Goal: Obtain resource: Obtain resource

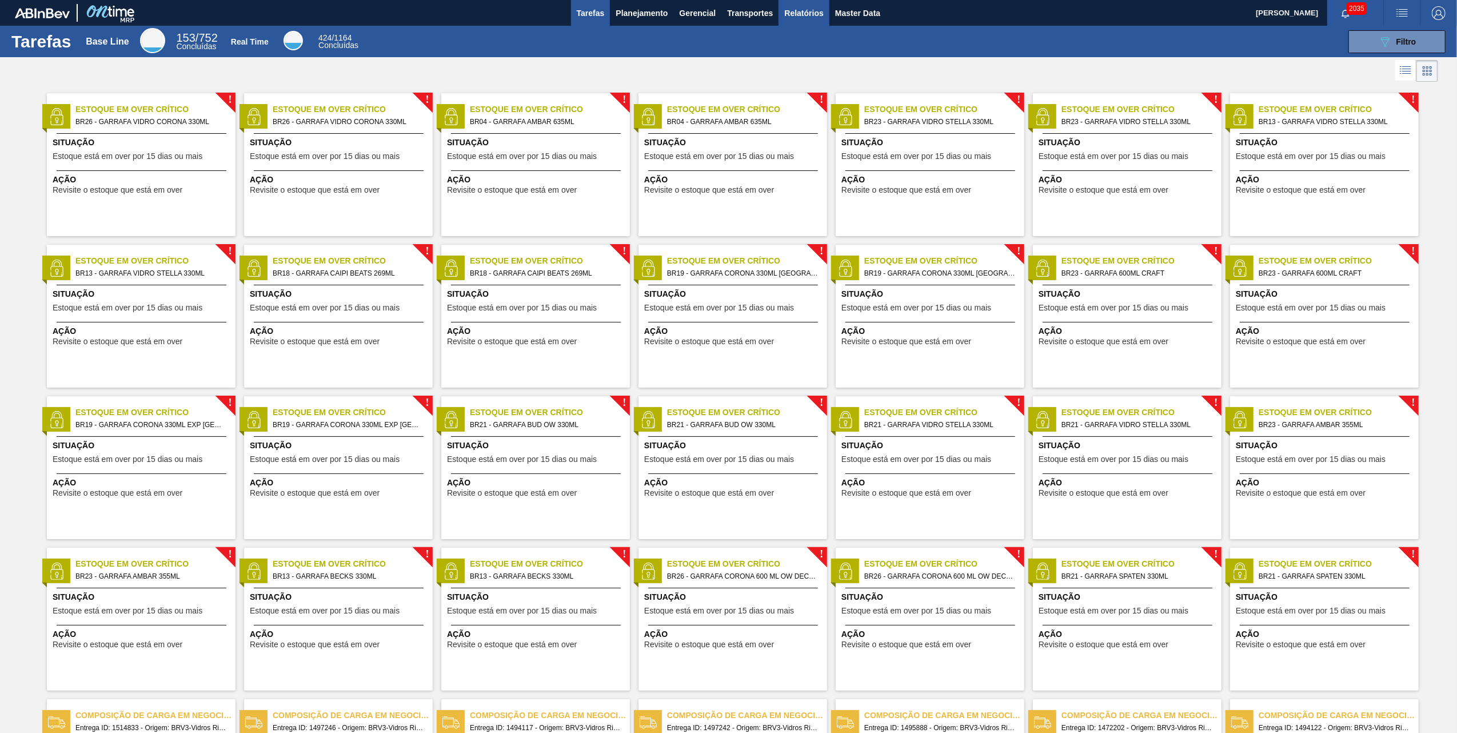
click at [799, 13] on span "Relatórios" at bounding box center [803, 13] width 39 height 14
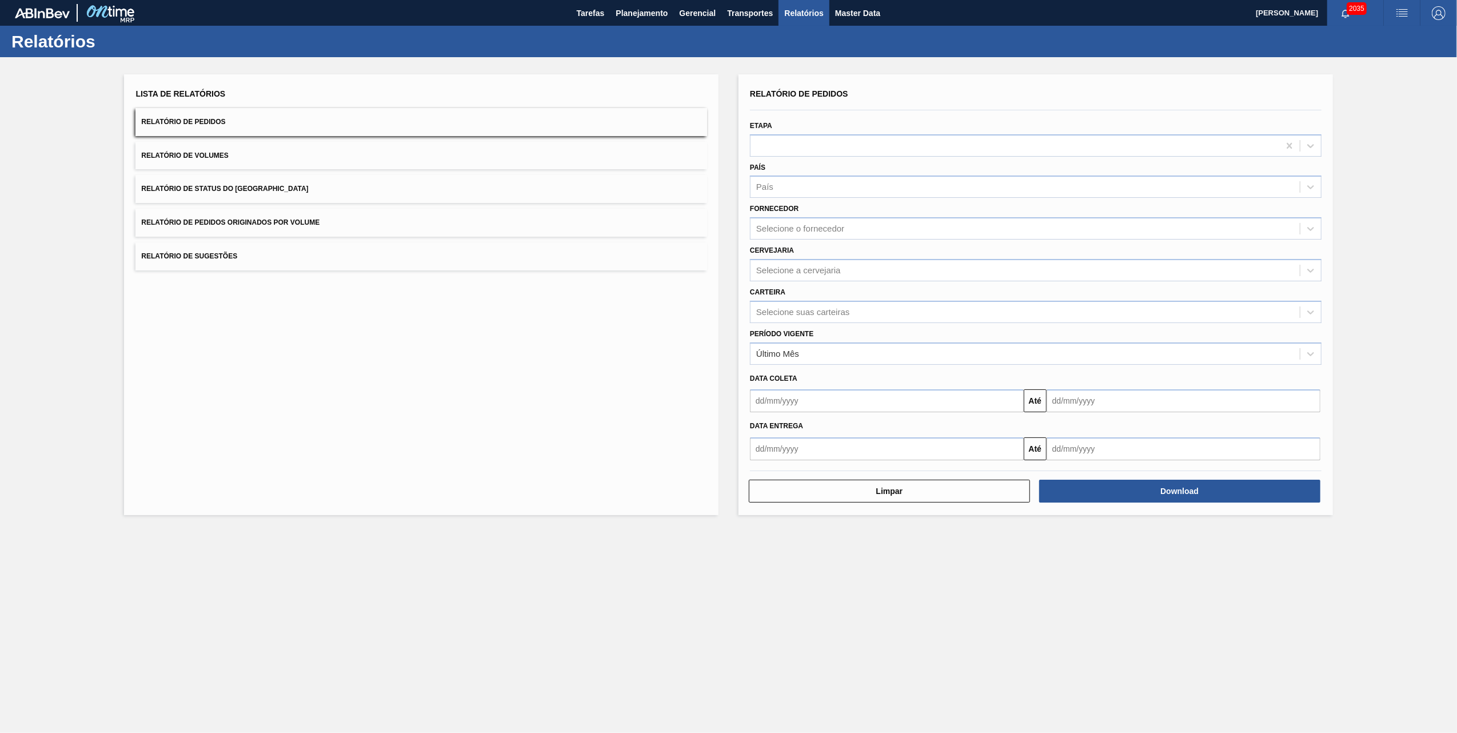
click at [215, 217] on button "Relatório de Pedidos Originados por Volume" at bounding box center [422, 223] width 572 height 28
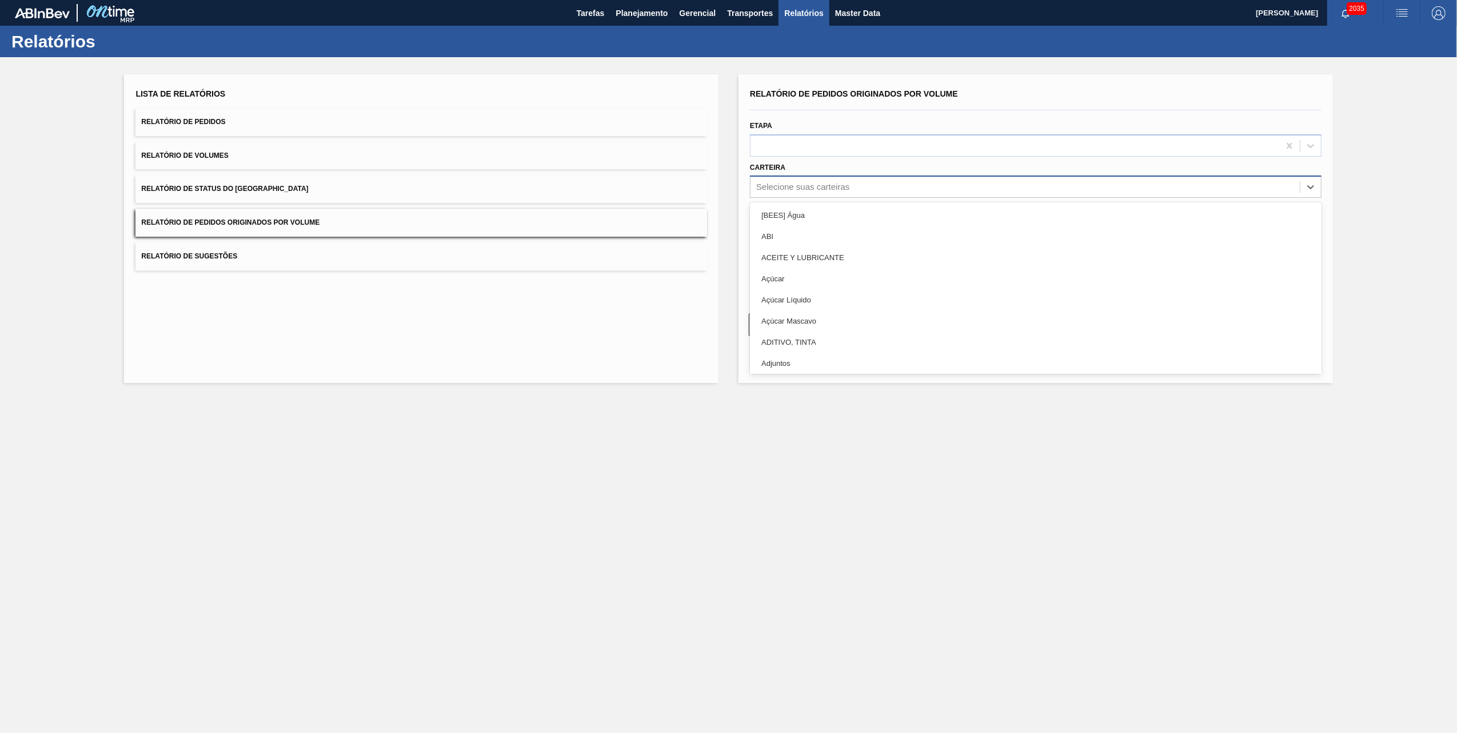
click at [784, 191] on div "Selecione suas carteiras" at bounding box center [1025, 187] width 549 height 17
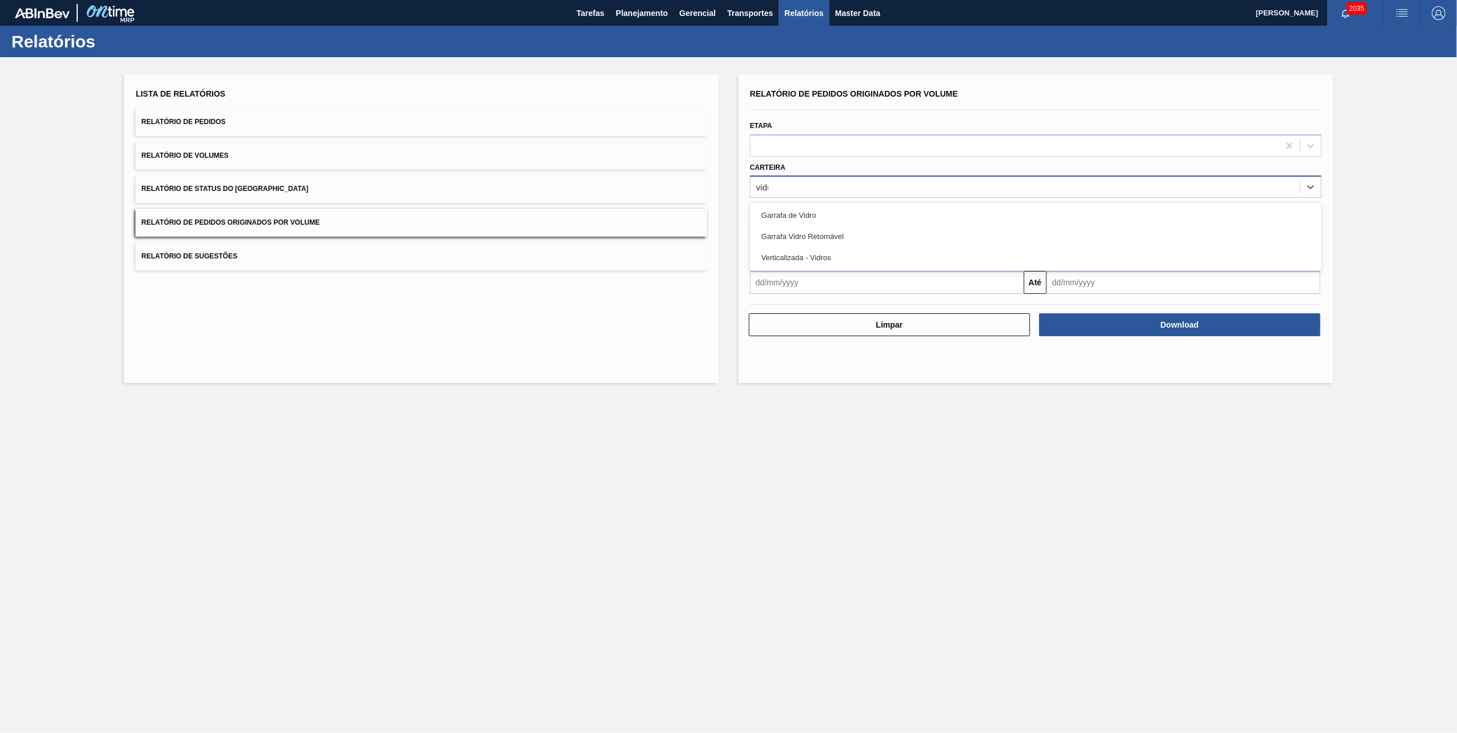
type input "vidro"
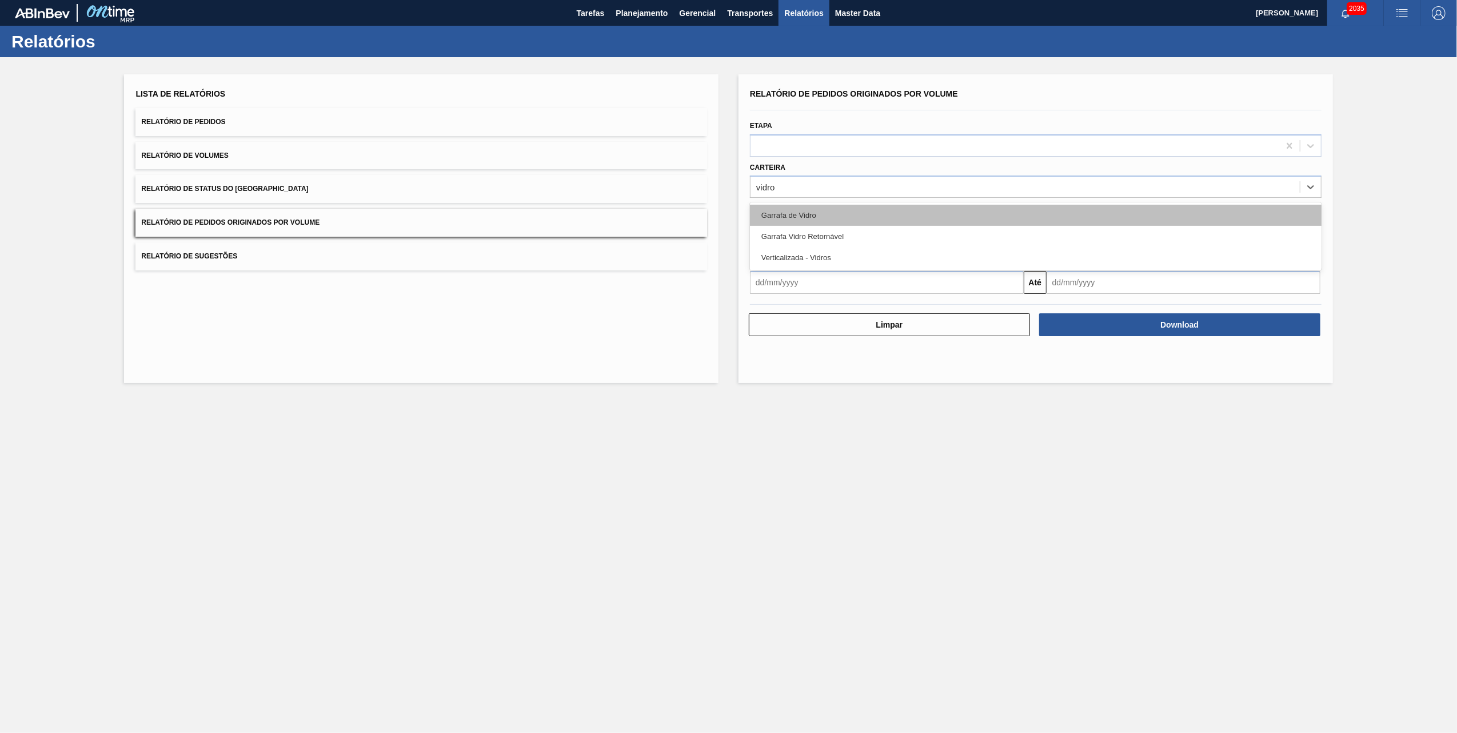
click at [792, 206] on div "Garrafa de Vidro" at bounding box center [1036, 215] width 572 height 21
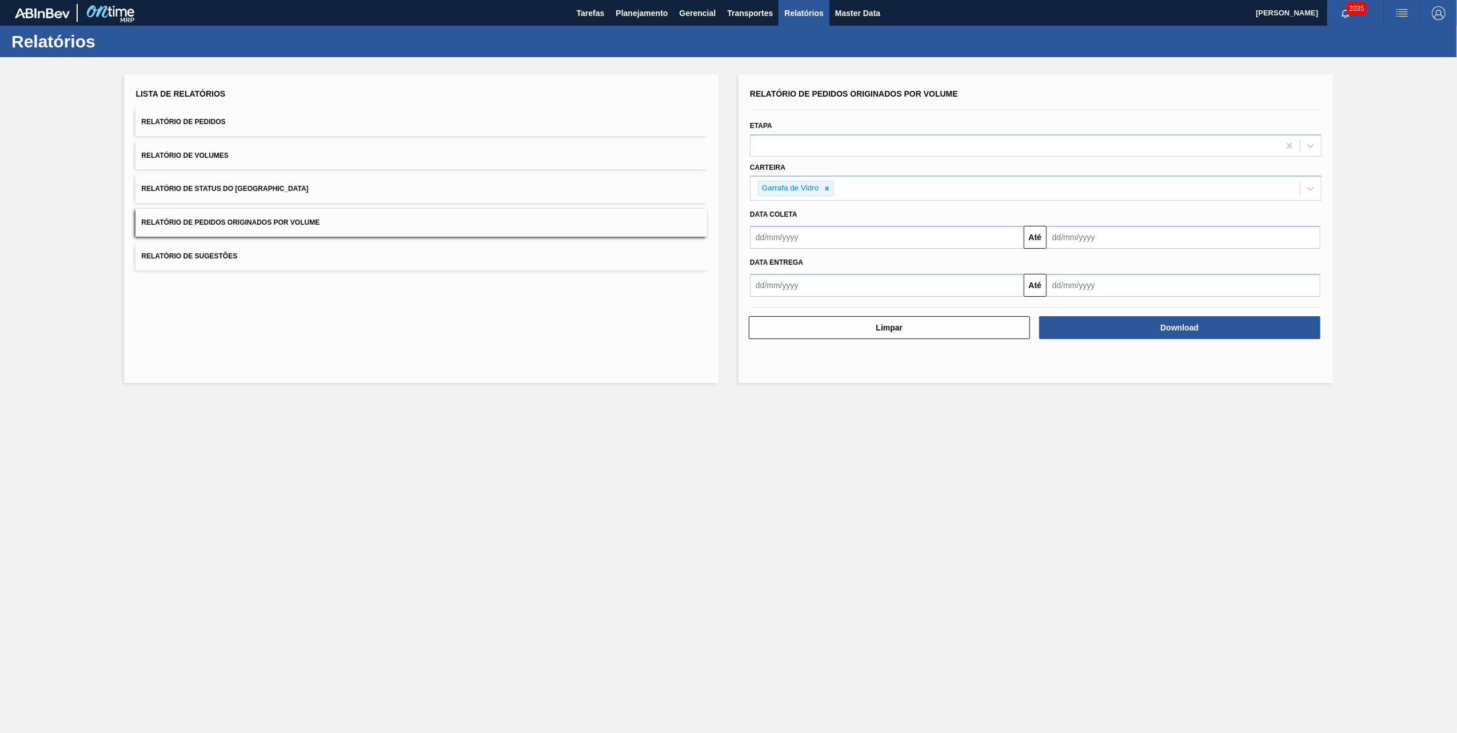
click at [815, 253] on div "Data entrega" at bounding box center [1036, 261] width 581 height 19
click at [820, 238] on input "text" at bounding box center [887, 237] width 274 height 23
drag, startPoint x: 857, startPoint y: 308, endPoint x: 867, endPoint y: 303, distance: 11.8
click at [857, 307] on div "1" at bounding box center [856, 301] width 15 height 15
type input "[DATE]"
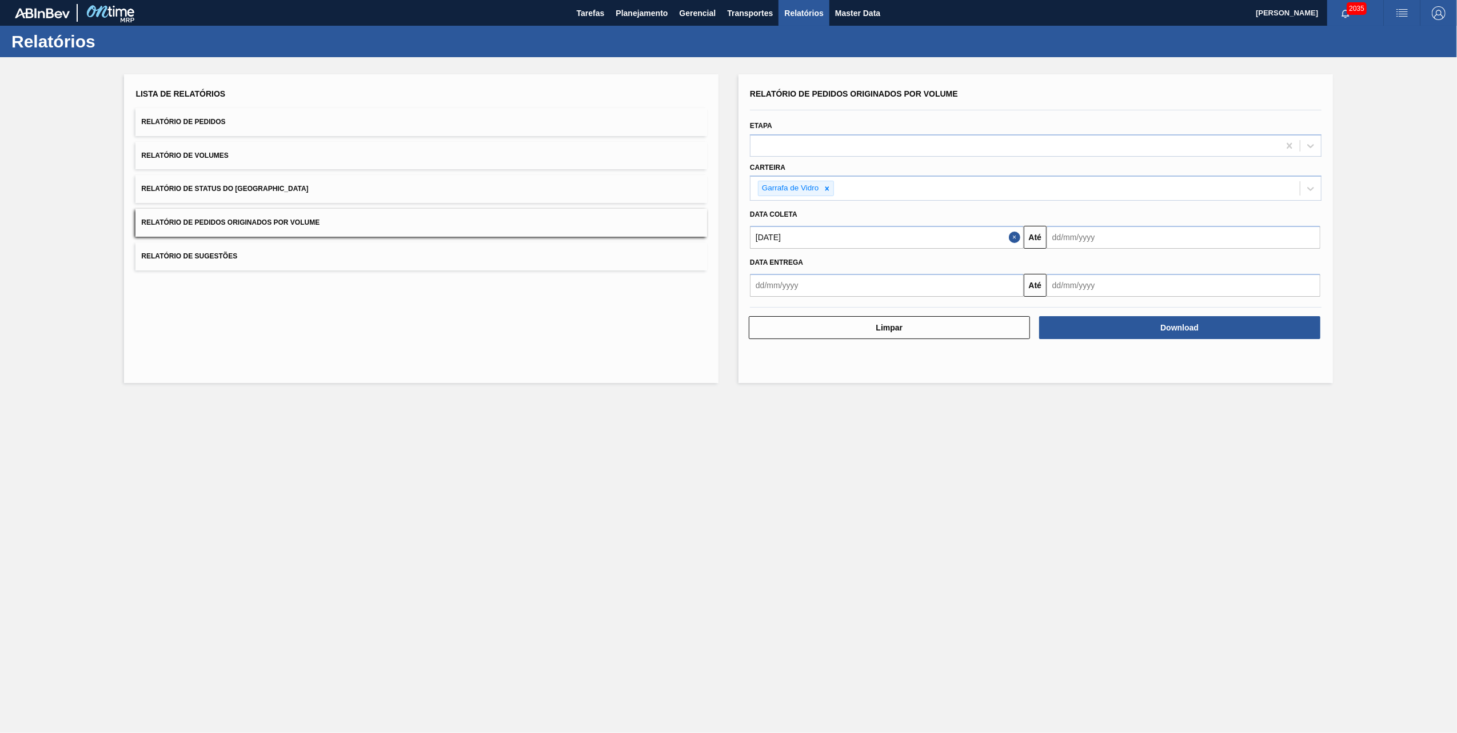
click at [1082, 247] on input "text" at bounding box center [1184, 237] width 274 height 23
drag, startPoint x: 1113, startPoint y: 352, endPoint x: 1115, endPoint y: 343, distance: 9.4
click at [1112, 352] on div "20" at bounding box center [1115, 356] width 15 height 15
type input "[DATE]"
click at [1149, 325] on button "Download" at bounding box center [1180, 327] width 281 height 23
